Goal: Transaction & Acquisition: Obtain resource

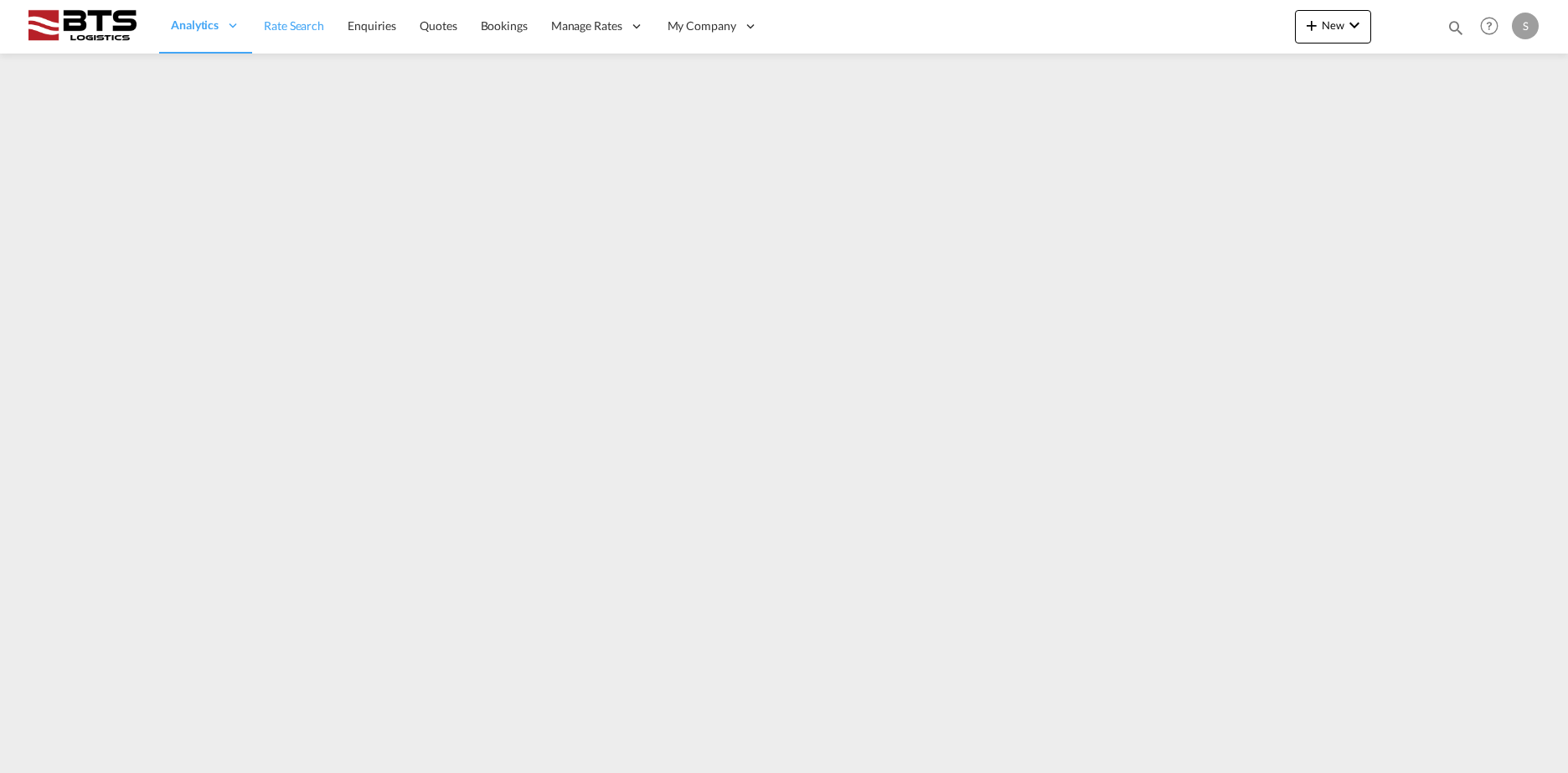
click at [276, 32] on span "Rate Search" at bounding box center [294, 25] width 60 height 14
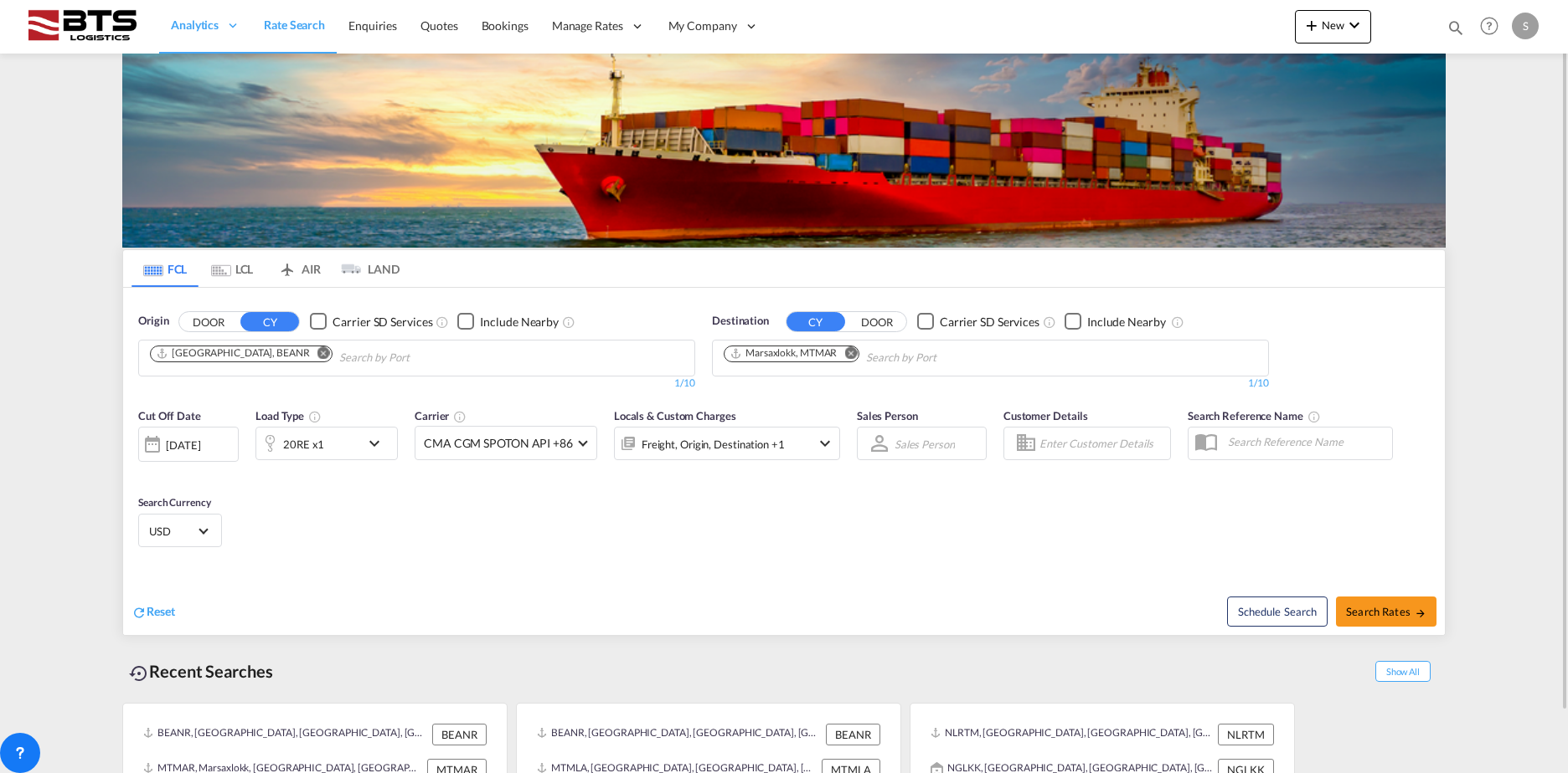
click at [306, 346] on button "Remove" at bounding box center [319, 355] width 25 height 17
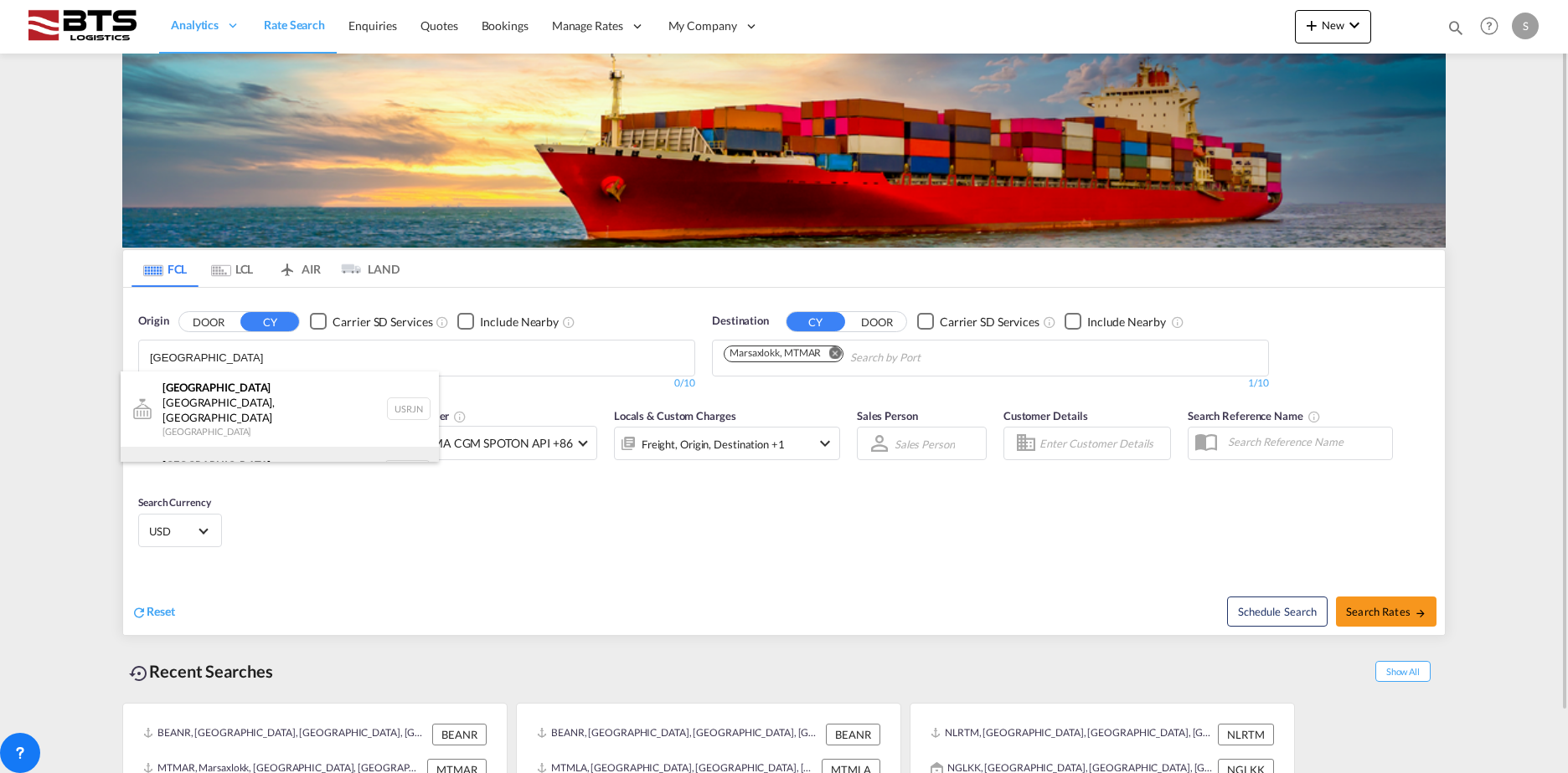
type input "[GEOGRAPHIC_DATA]"
click at [208, 447] on div "[GEOGRAPHIC_DATA] [GEOGRAPHIC_DATA] NLRTM" at bounding box center [279, 472] width 318 height 51
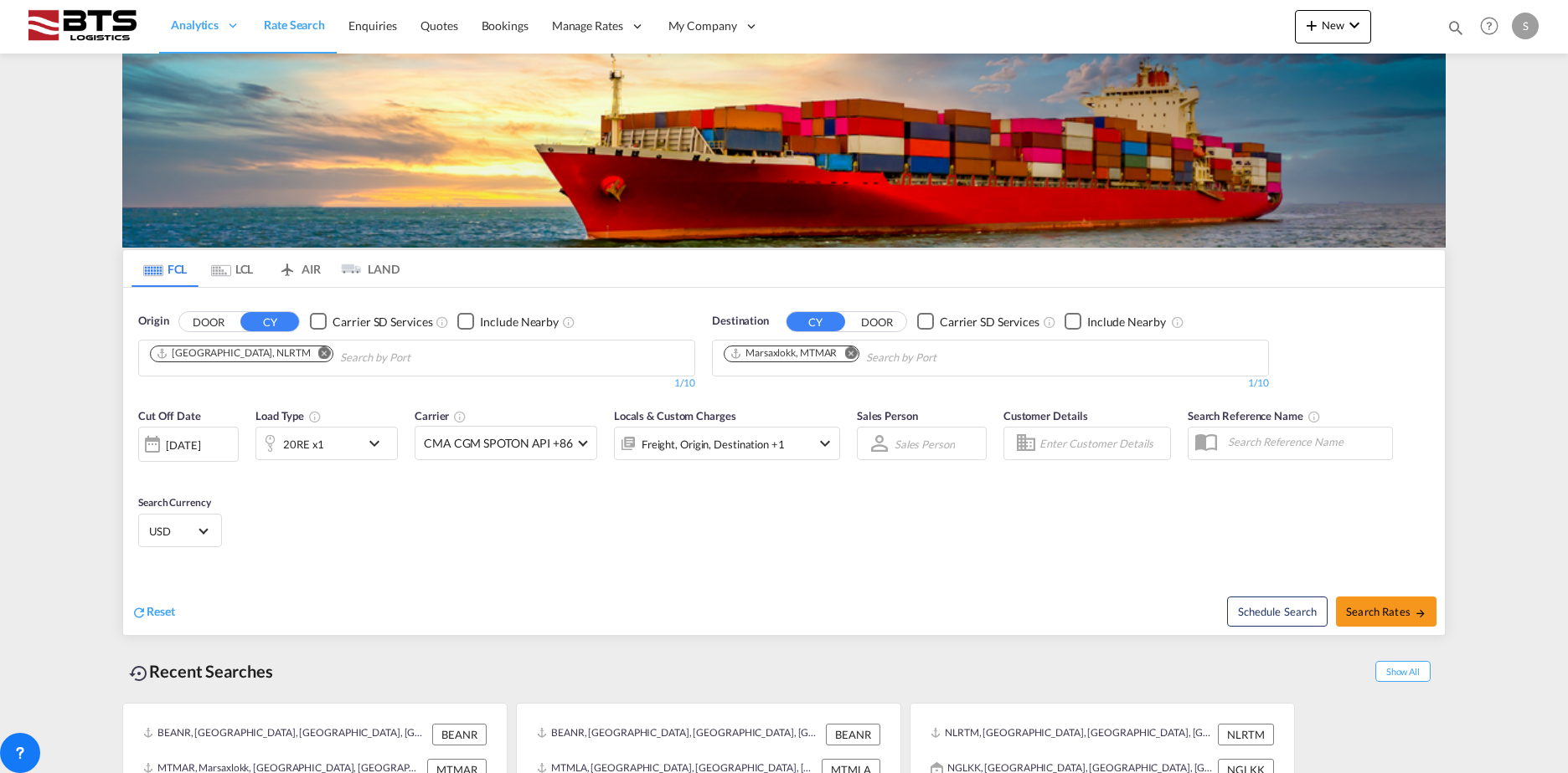
click at [852, 355] on md-icon "Remove" at bounding box center [850, 352] width 13 height 13
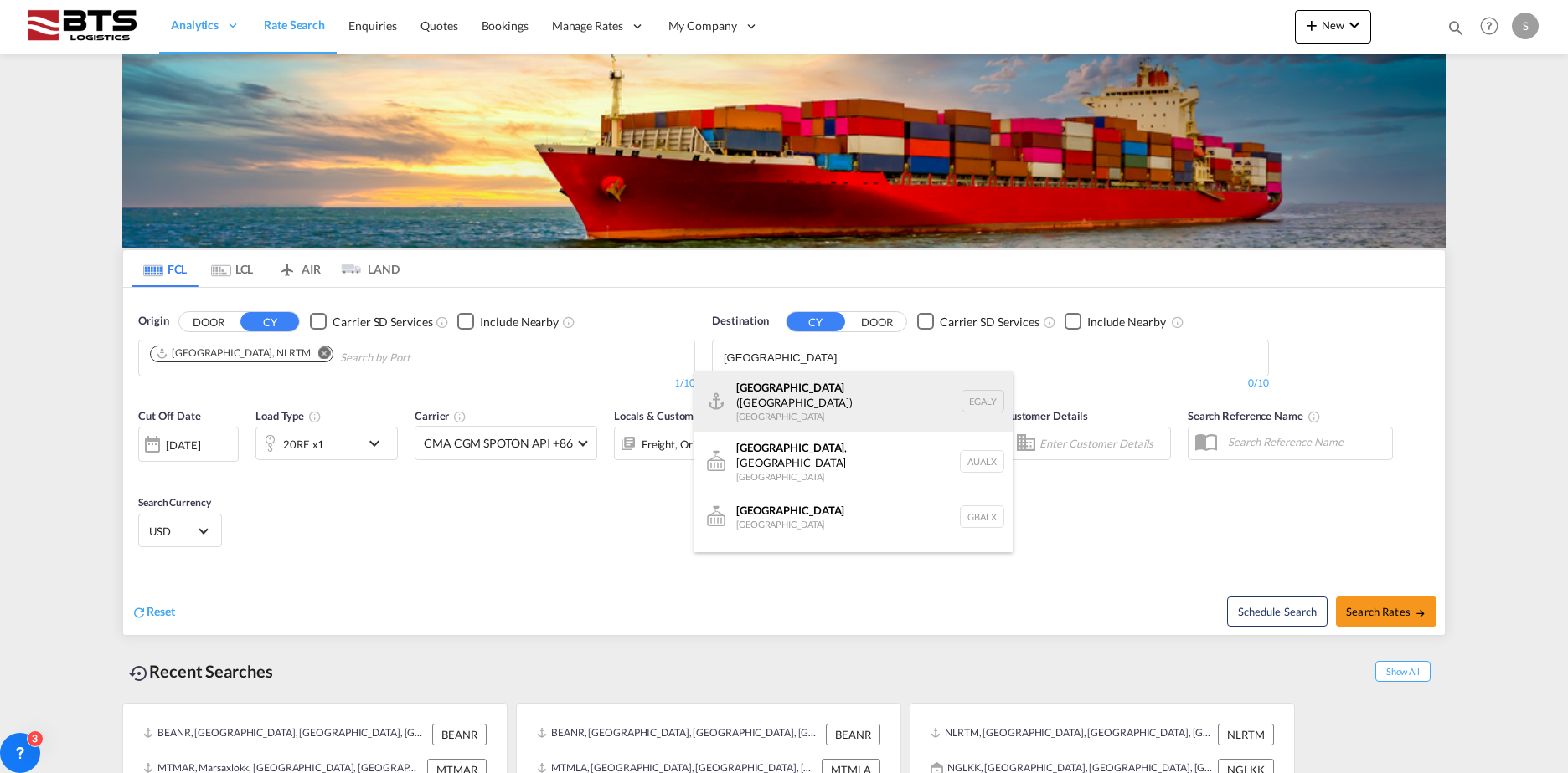
type input "[GEOGRAPHIC_DATA]"
click at [830, 396] on div "Alexandria ([GEOGRAPHIC_DATA]) [GEOGRAPHIC_DATA] EGALY" at bounding box center [853, 401] width 318 height 60
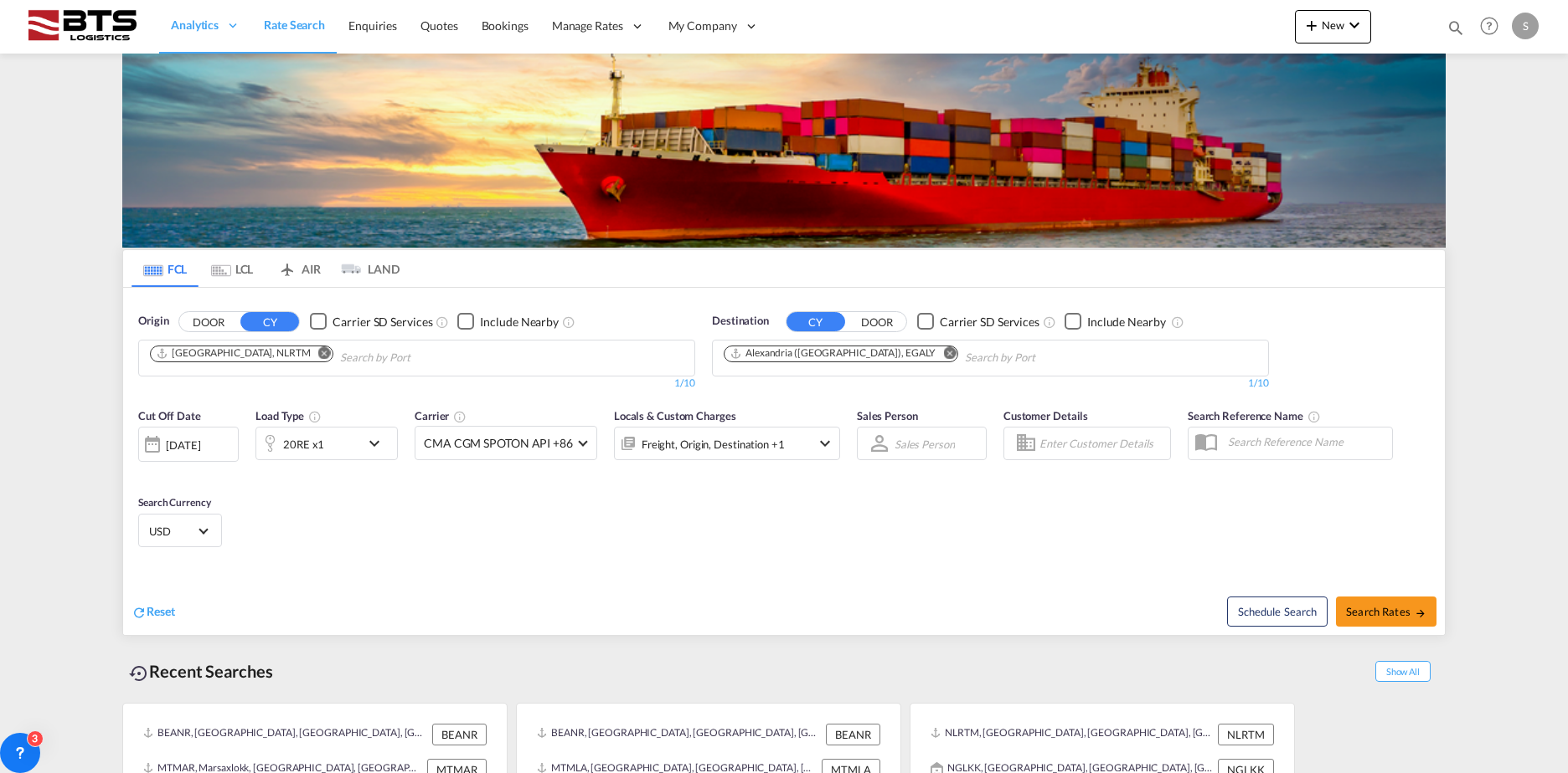
click at [322, 443] on div "20RE x1" at bounding box center [308, 443] width 104 height 34
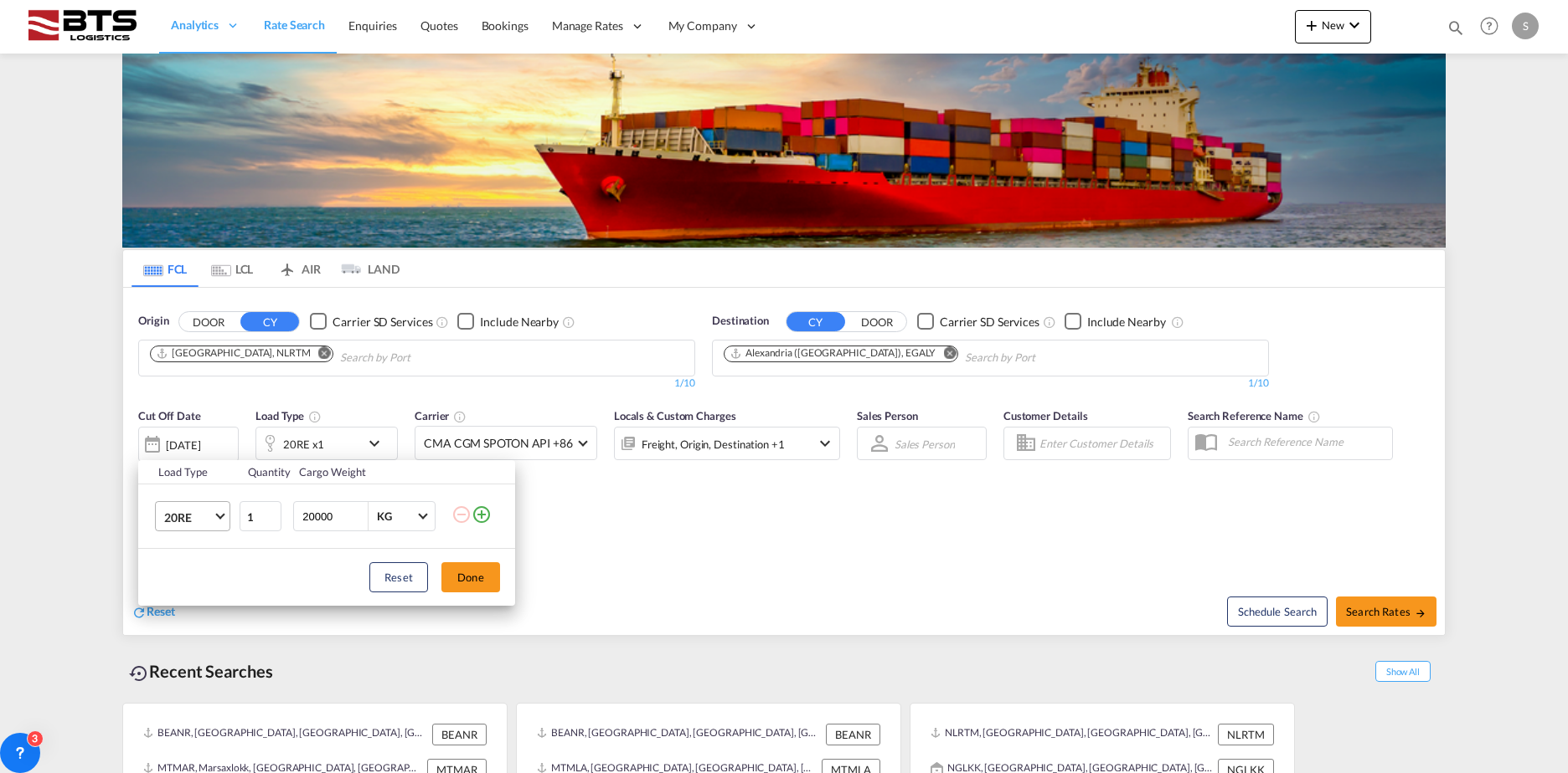
click at [211, 523] on span "20RE" at bounding box center [189, 518] width 49 height 17
click at [186, 425] on div "20GP" at bounding box center [179, 430] width 30 height 17
click at [470, 568] on button "Done" at bounding box center [471, 577] width 59 height 30
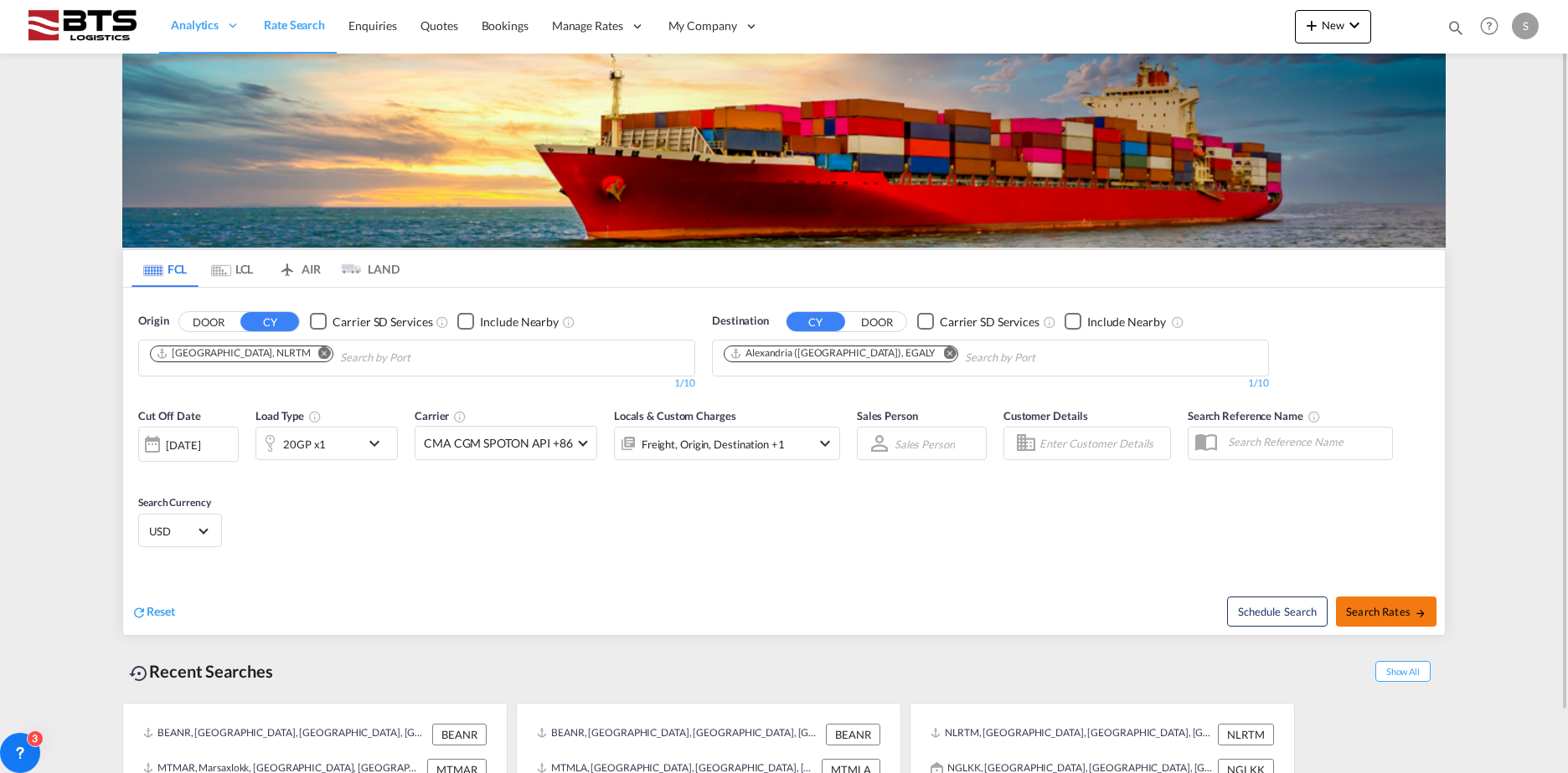
click at [1240, 622] on button "Search Rates" at bounding box center [1386, 612] width 100 height 30
type input "NLRTM to EGALY / [DATE]"
